Goal: Task Accomplishment & Management: Manage account settings

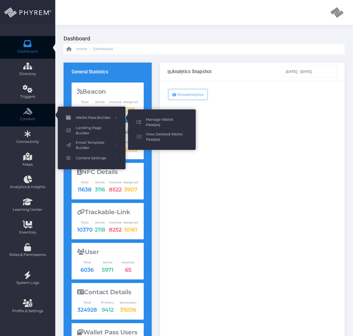
click at [158, 118] on span "Manage Wallet Pass(es)" at bounding box center [167, 122] width 42 height 11
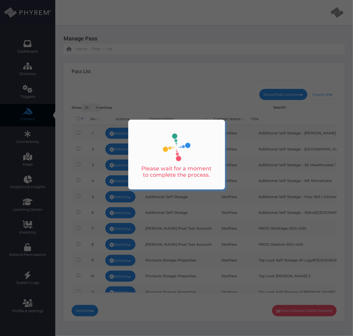
click at [230, 216] on div at bounding box center [176, 168] width 353 height 336
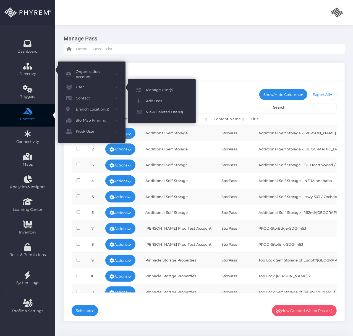
click at [153, 89] on span "Manage User(s)" at bounding box center [167, 89] width 42 height 7
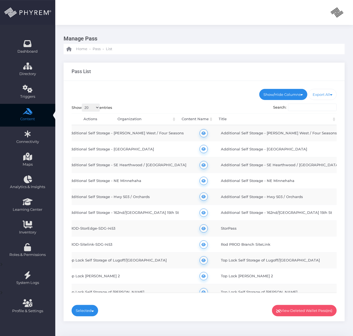
scroll to position [0, 261]
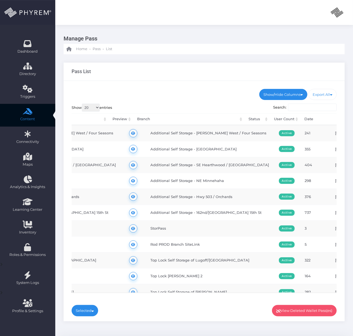
click at [304, 107] on input "Search:" at bounding box center [312, 107] width 49 height 8
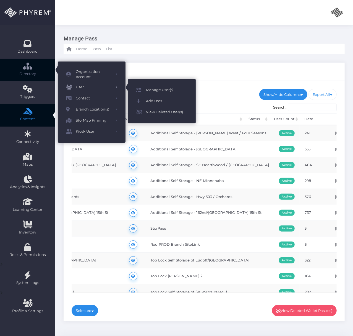
click at [77, 85] on span "User" at bounding box center [94, 87] width 36 height 7
click at [160, 88] on span "Manage User(s)" at bounding box center [167, 89] width 42 height 7
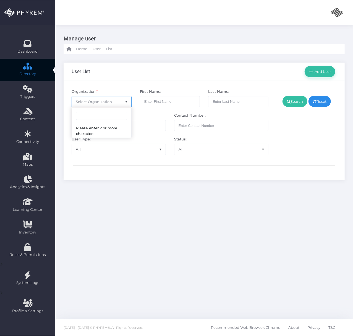
click at [103, 101] on span "Select Organization" at bounding box center [94, 101] width 36 height 4
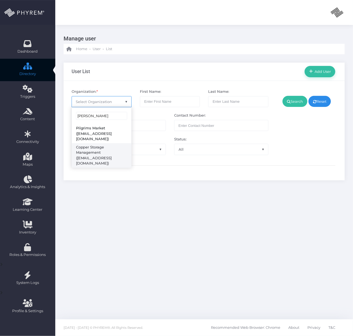
type input "[PERSON_NAME]"
select select "4785"
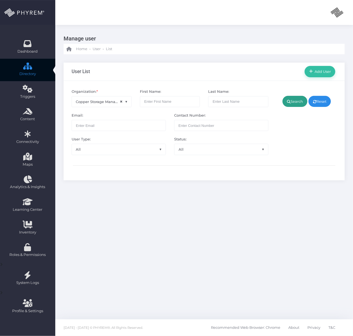
click at [298, 102] on link "Search" at bounding box center [295, 101] width 25 height 11
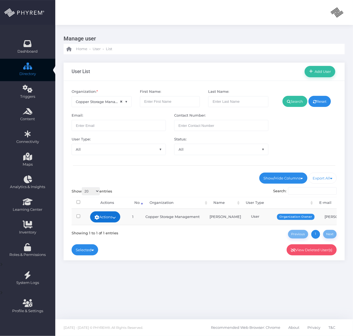
click at [106, 219] on link "Actions" at bounding box center [105, 216] width 30 height 11
click at [114, 257] on link "Sign In" at bounding box center [107, 259] width 36 height 11
